Goal: Information Seeking & Learning: Learn about a topic

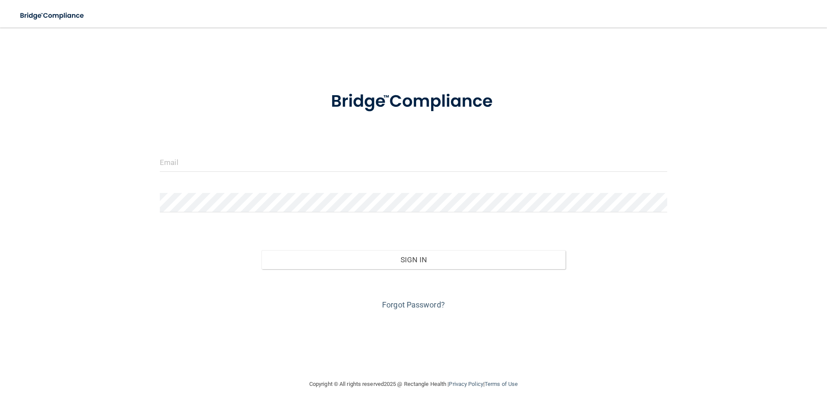
type input "[PERSON_NAME][EMAIL_ADDRESS][DOMAIN_NAME]"
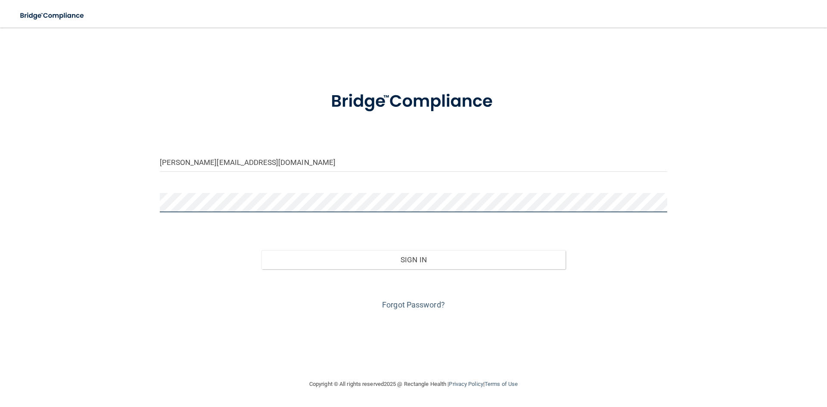
click at [261, 250] on button "Sign In" at bounding box center [413, 259] width 304 height 19
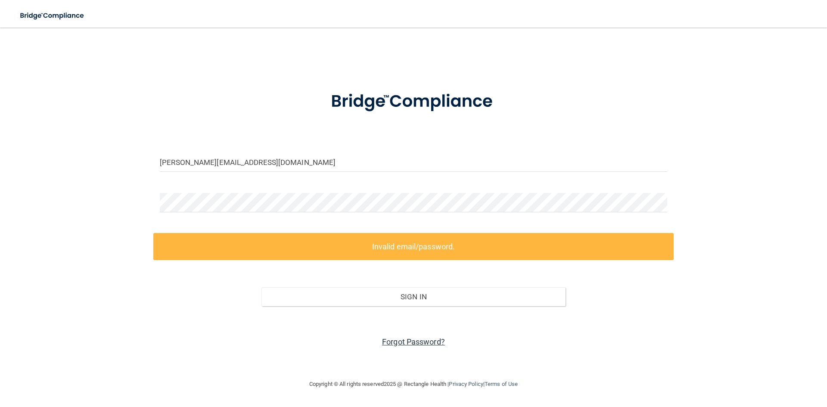
click at [422, 345] on link "Forgot Password?" at bounding box center [413, 341] width 63 height 9
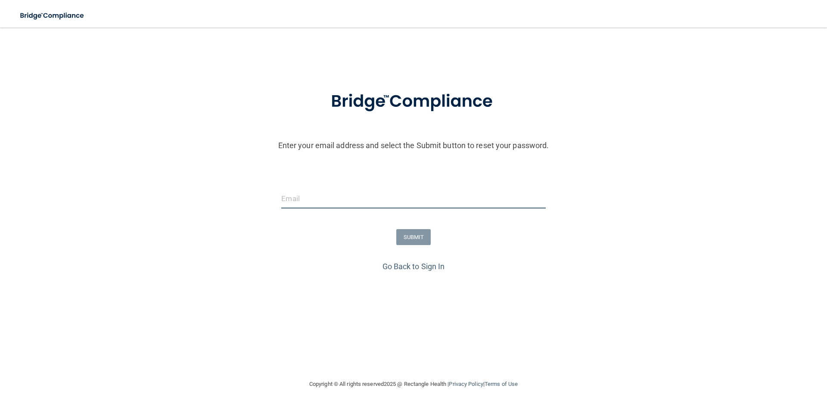
click at [350, 205] on input "email" at bounding box center [413, 198] width 264 height 19
type input "[PERSON_NAME][EMAIL_ADDRESS][DOMAIN_NAME]"
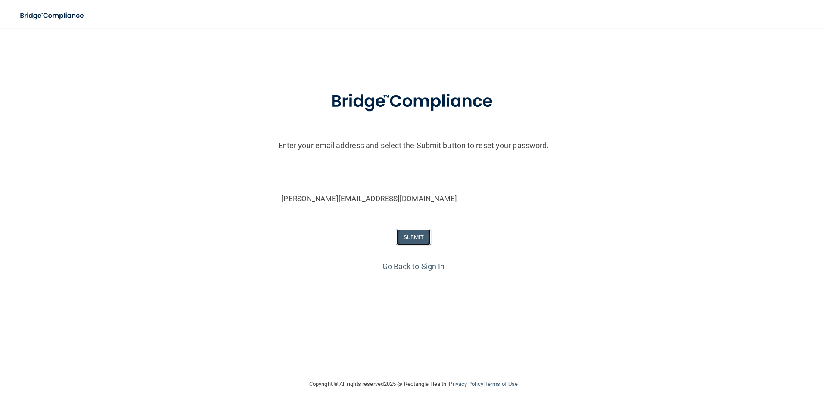
click at [410, 240] on button "SUBMIT" at bounding box center [413, 237] width 35 height 16
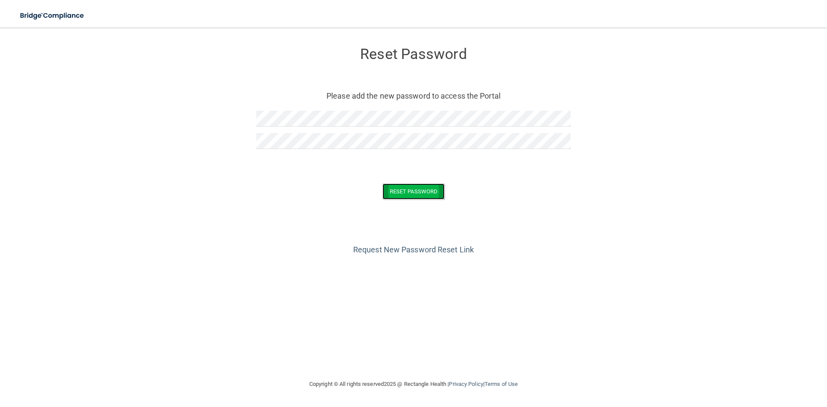
click at [404, 188] on button "Reset Password" at bounding box center [413, 191] width 62 height 16
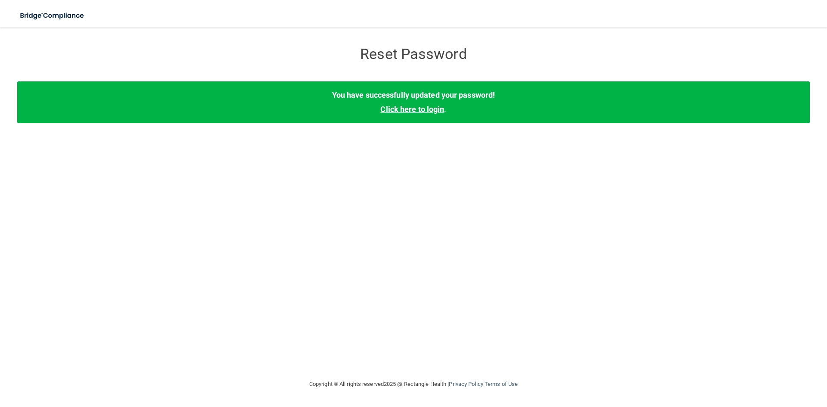
click at [430, 107] on link "Click here to login" at bounding box center [412, 109] width 64 height 9
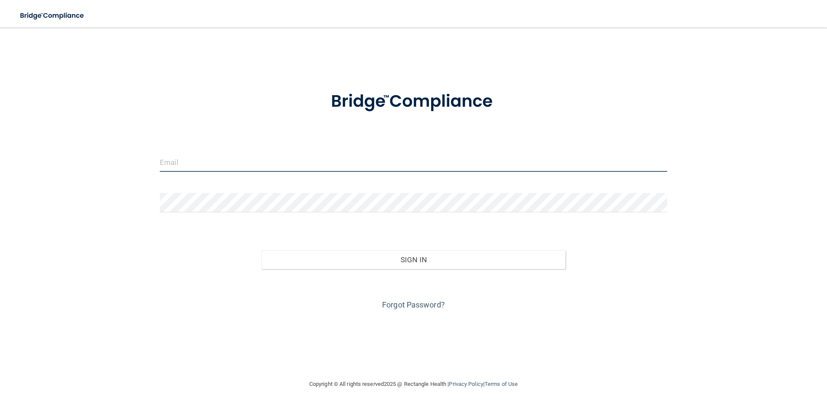
click at [357, 168] on input "email" at bounding box center [413, 161] width 507 height 19
type input "[PERSON_NAME][EMAIL_ADDRESS][DOMAIN_NAME]"
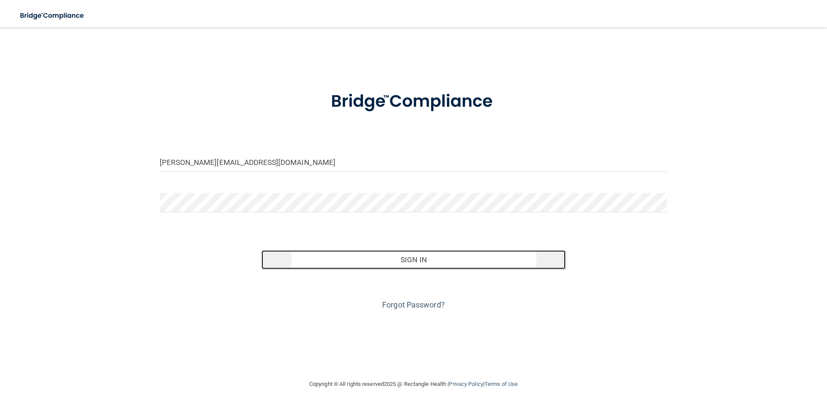
click at [363, 261] on button "Sign In" at bounding box center [413, 259] width 304 height 19
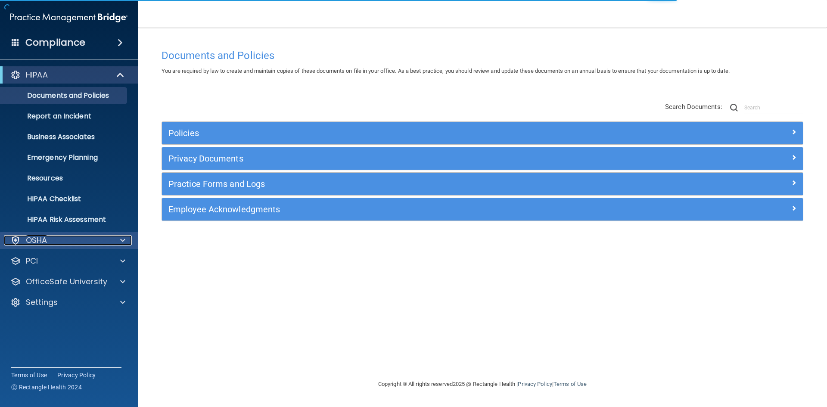
click at [25, 240] on div "OSHA" at bounding box center [57, 240] width 107 height 10
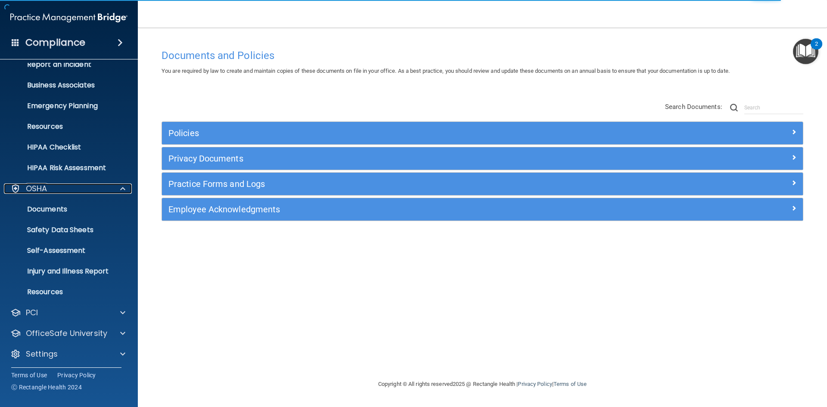
scroll to position [54, 0]
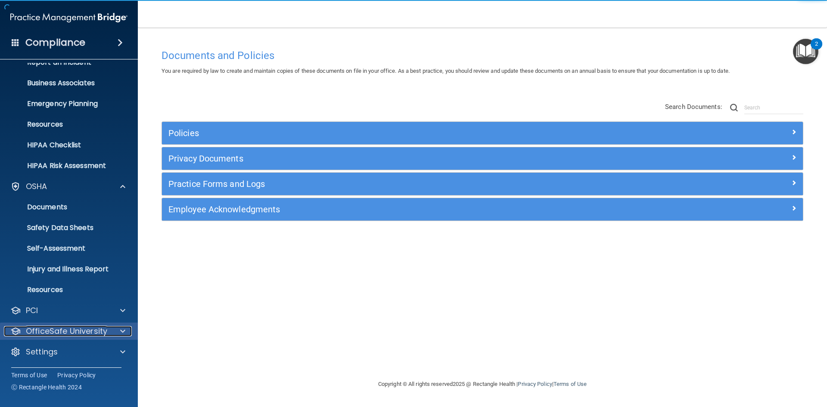
click at [71, 330] on p "OfficeSafe University" at bounding box center [66, 331] width 81 height 10
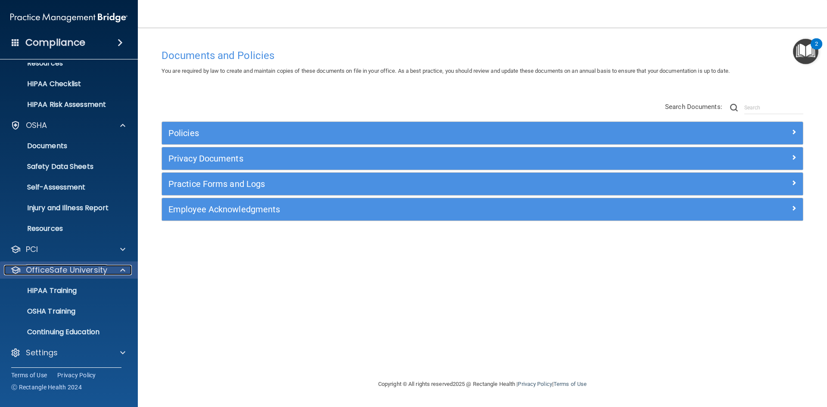
scroll to position [116, 0]
click at [62, 295] on link "HIPAA Training" at bounding box center [59, 289] width 136 height 17
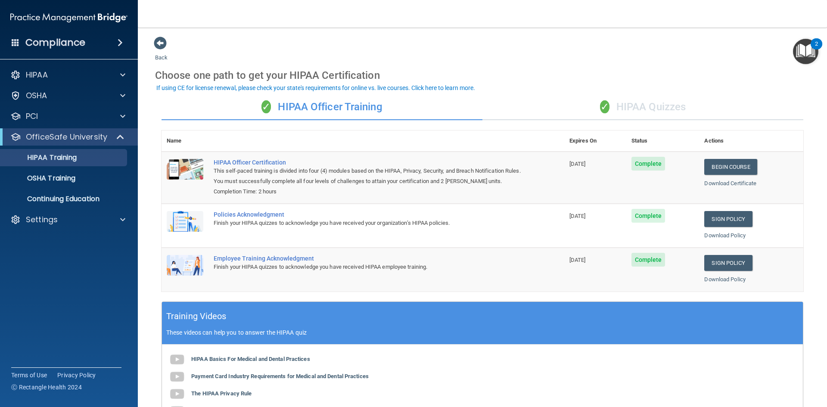
drag, startPoint x: 160, startPoint y: 132, endPoint x: 813, endPoint y: 280, distance: 669.5
click at [813, 280] on main "Back Choose one path to get your HIPAA Certification ✓ HIPAA Officer Training ✓…" at bounding box center [482, 217] width 689 height 379
copy div
click at [58, 180] on p "OSHA Training" at bounding box center [41, 178] width 70 height 9
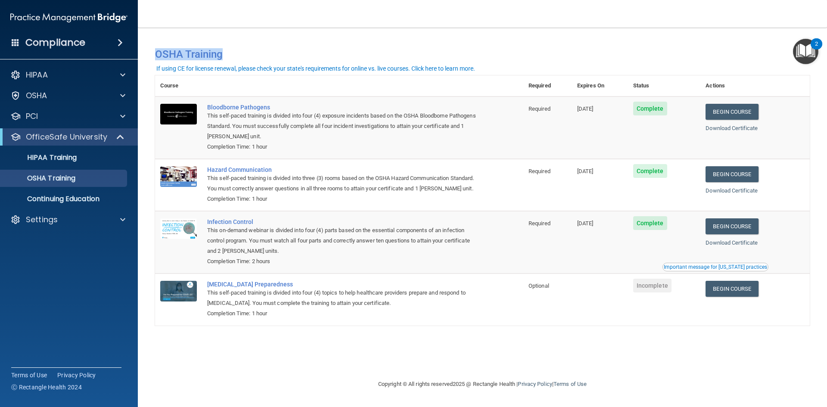
drag, startPoint x: 155, startPoint y: 54, endPoint x: 778, endPoint y: 318, distance: 676.2
click at [778, 318] on div "You have a course that has expired or is incomplete. Please complete the course…" at bounding box center [482, 180] width 655 height 289
copy div "OSHA Training"
click at [476, 322] on td "COVID-19 Preparedness This self-paced training is divided into four (4) topics …" at bounding box center [362, 299] width 321 height 52
click at [742, 288] on link "Begin Course" at bounding box center [731, 289] width 53 height 16
